Goal: Check status: Check status

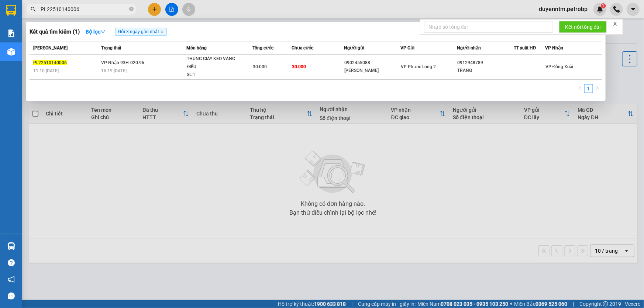
type input "PL22510140006"
click at [133, 9] on icon "close-circle" at bounding box center [131, 9] width 4 height 4
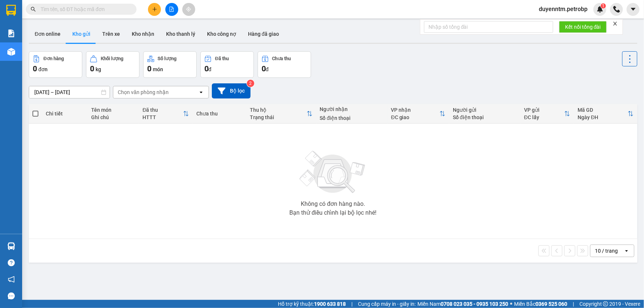
paste input "PB2510140014"
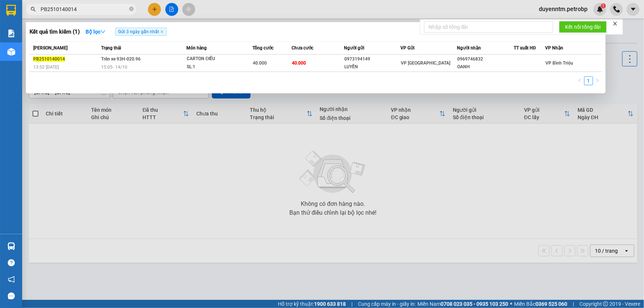
type input "PB2510140014"
click at [129, 10] on icon "close-circle" at bounding box center [131, 9] width 4 height 4
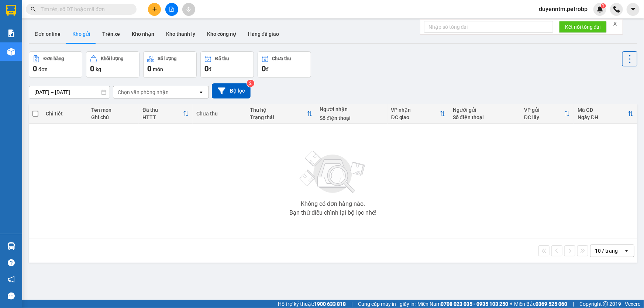
paste input "PB2510140006"
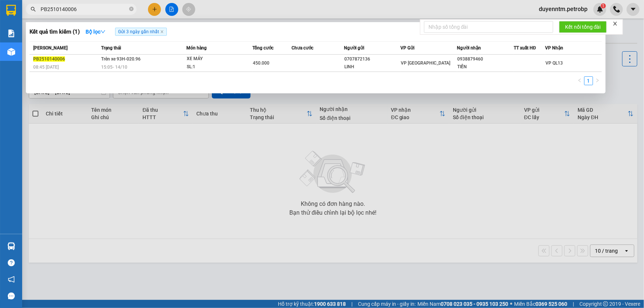
type input "PB2510140006"
click at [217, 166] on div at bounding box center [322, 154] width 644 height 308
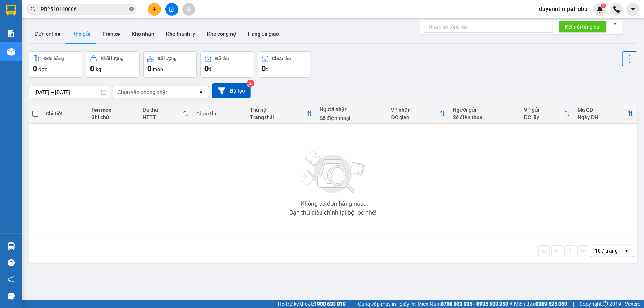
click at [133, 10] on icon "close-circle" at bounding box center [131, 9] width 4 height 4
paste input "BT2510140031"
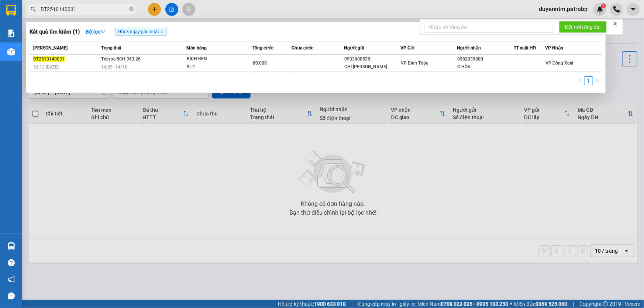
type input "BT2510140031"
click at [130, 10] on icon "close-circle" at bounding box center [131, 9] width 4 height 4
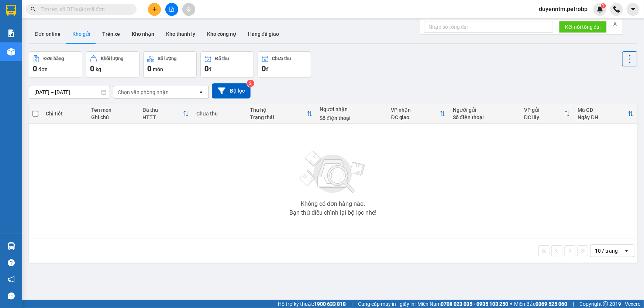
paste input "QL132510140019"
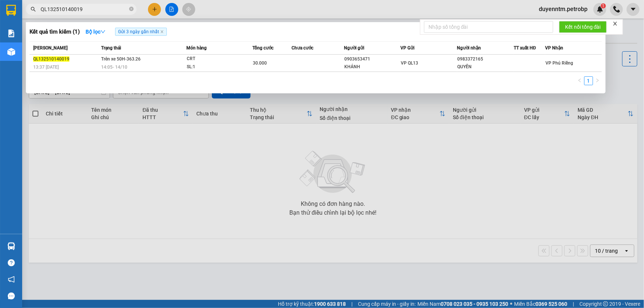
type input "QL132510140019"
click at [618, 79] on div at bounding box center [322, 154] width 644 height 308
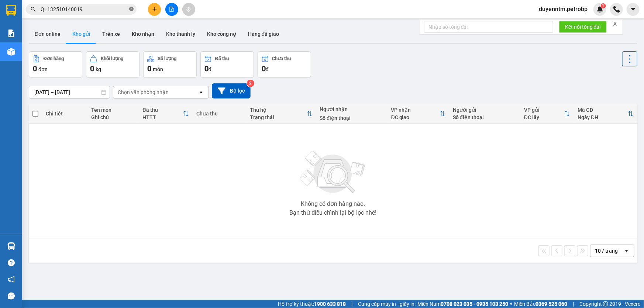
click at [133, 8] on icon "close-circle" at bounding box center [131, 9] width 4 height 4
paste input "BT2510140041"
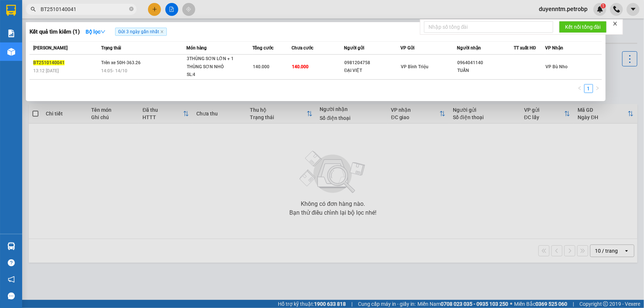
type input "BT2510140041"
click at [506, 149] on div at bounding box center [322, 154] width 644 height 308
click at [132, 8] on icon "close-circle" at bounding box center [131, 9] width 4 height 4
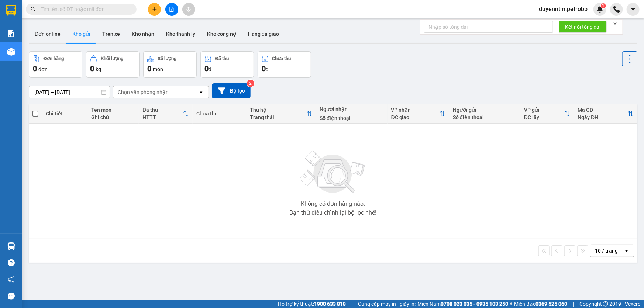
paste input "78ADV2510130103"
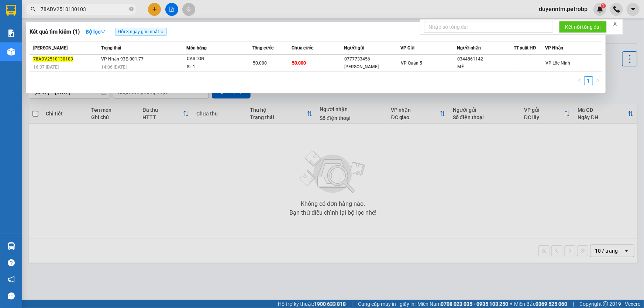
type input "78ADV2510130103"
